Goal: Task Accomplishment & Management: Complete application form

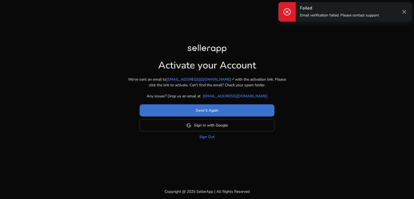
click at [157, 105] on span at bounding box center [207, 110] width 135 height 13
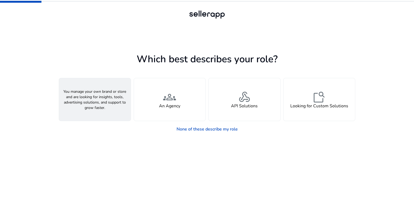
click at [104, 108] on div "person A Seller" at bounding box center [95, 99] width 72 height 43
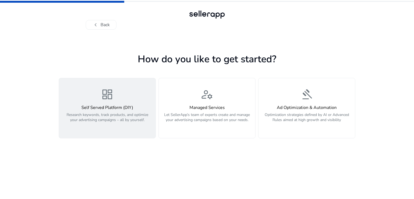
click at [129, 116] on p "Research keywords, track products, and optimize your advertising campaigns – al…" at bounding box center [107, 120] width 90 height 16
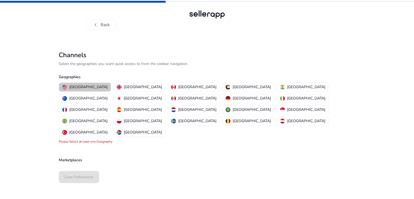
click at [89, 86] on p "[GEOGRAPHIC_DATA]" at bounding box center [88, 87] width 38 height 6
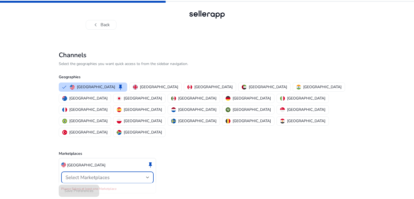
click at [148, 176] on div at bounding box center [147, 177] width 3 height 2
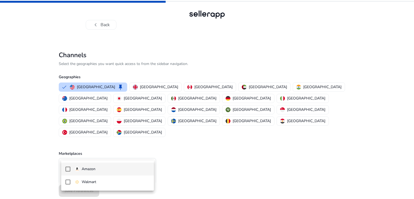
click at [68, 170] on mat-pseudo-checkbox at bounding box center [68, 169] width 5 height 5
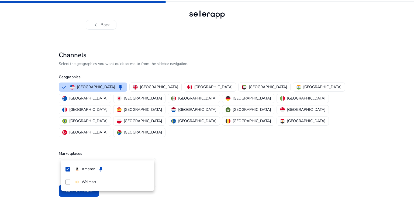
click at [177, 142] on div at bounding box center [207, 99] width 414 height 199
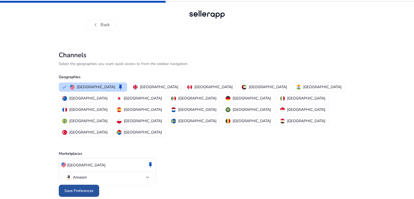
click at [73, 188] on span "Save Preferences" at bounding box center [78, 191] width 29 height 6
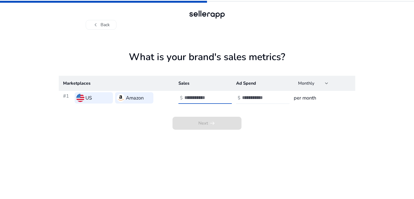
click at [195, 98] on input "number" at bounding box center [202, 98] width 36 height 6
type input "****"
click at [254, 96] on input "number" at bounding box center [260, 98] width 36 height 6
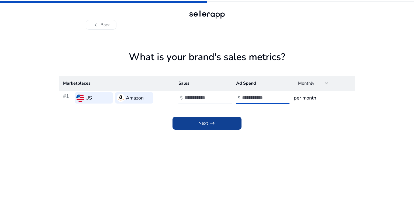
type input "**"
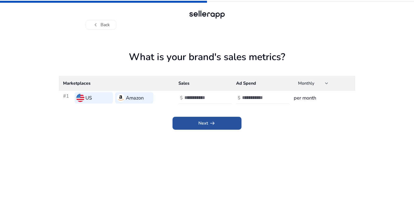
click at [224, 118] on span at bounding box center [207, 123] width 69 height 13
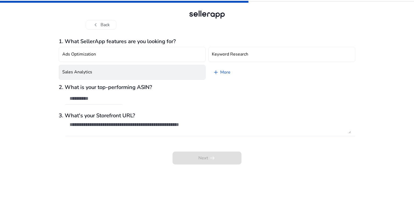
click at [100, 74] on button "Sales Analytics" at bounding box center [132, 72] width 147 height 15
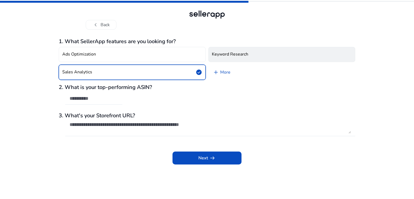
click at [224, 53] on h4 "Keyword Research" at bounding box center [230, 54] width 36 height 5
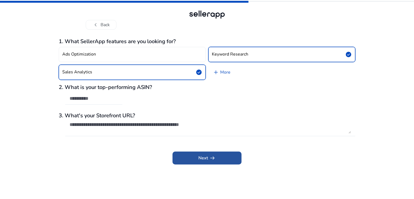
click at [192, 158] on span at bounding box center [207, 158] width 69 height 13
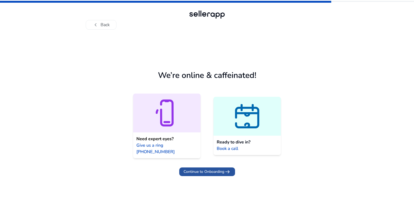
click at [204, 169] on span "Continue to Onboarding" at bounding box center [204, 172] width 41 height 6
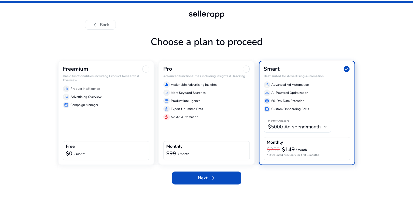
click at [146, 73] on div at bounding box center [145, 69] width 7 height 7
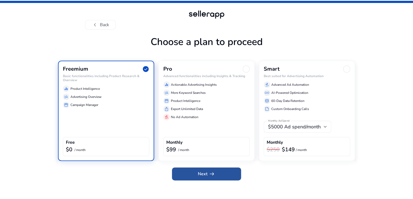
click at [231, 180] on span at bounding box center [206, 173] width 69 height 13
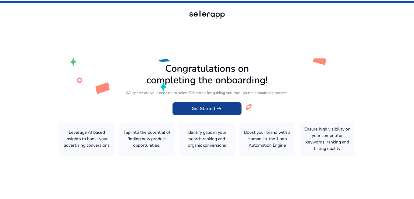
click at [216, 108] on span "arrow_right_alt" at bounding box center [219, 108] width 6 height 6
